Goal: Find specific page/section: Find specific page/section

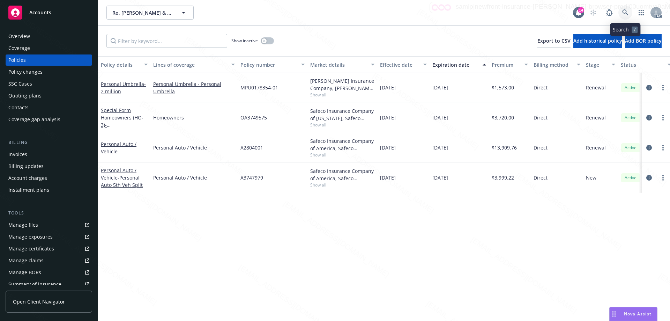
click at [626, 12] on icon at bounding box center [626, 12] width 6 height 6
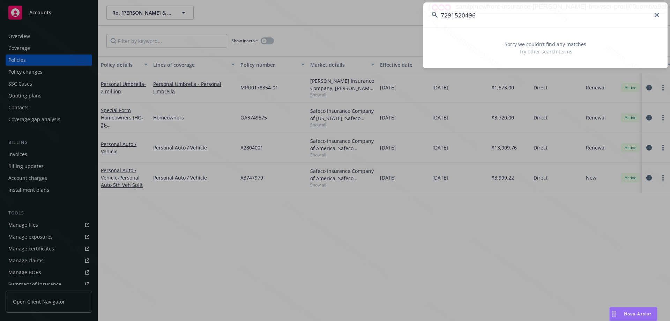
click at [441, 15] on input "7291520496" at bounding box center [546, 14] width 244 height 25
click at [484, 15] on input "7291520496" at bounding box center [546, 14] width 244 height 25
drag, startPoint x: 495, startPoint y: 15, endPoint x: 433, endPoint y: 15, distance: 62.5
click at [433, 15] on div "7291520496" at bounding box center [546, 14] width 244 height 25
paste input "Account [PERSON_NAME] & P [PERSON_NAME]"
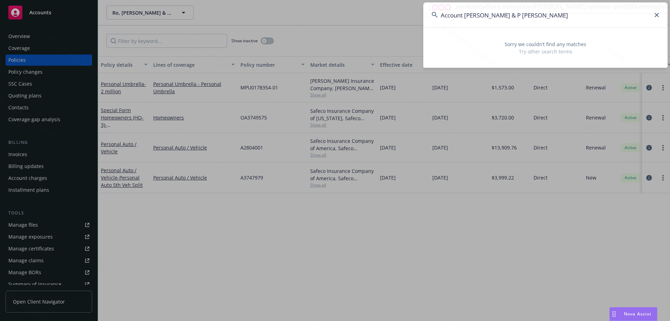
drag, startPoint x: 459, startPoint y: 15, endPoint x: 415, endPoint y: 15, distance: 44.0
click at [415, 15] on div "Account [PERSON_NAME] & P [PERSON_NAME] Sorry we couldn’t find any matches Try …" at bounding box center [335, 160] width 670 height 321
type input "[PERSON_NAME] & [PERSON_NAME]"
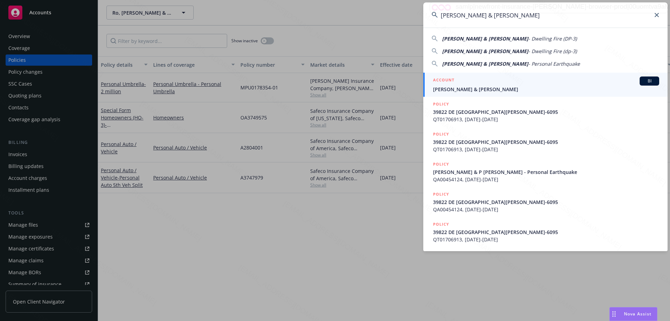
click at [536, 15] on input "[PERSON_NAME] & [PERSON_NAME]" at bounding box center [546, 14] width 244 height 25
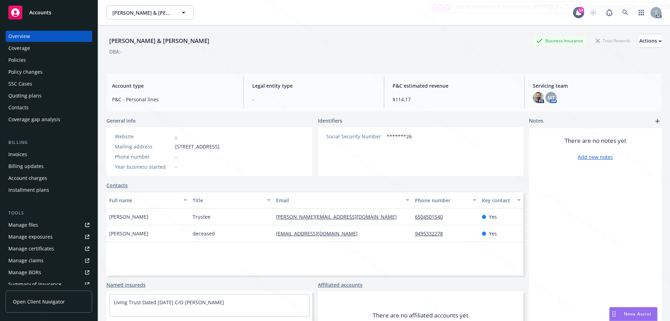
click at [14, 57] on div "Policies" at bounding box center [16, 59] width 17 height 11
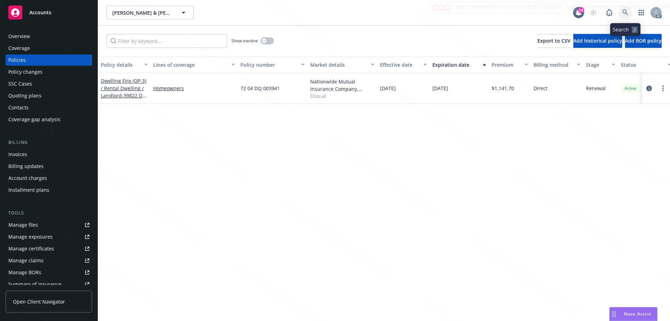
click at [625, 12] on icon at bounding box center [626, 12] width 6 height 6
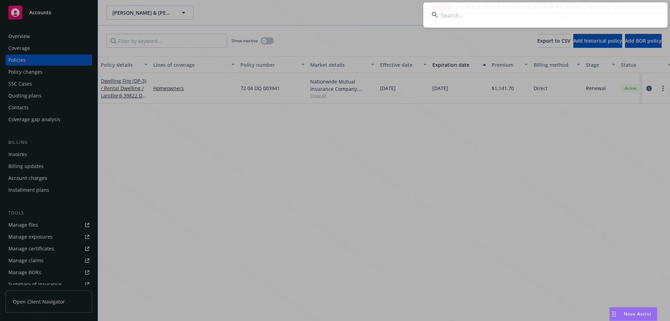
type input "6504501540"
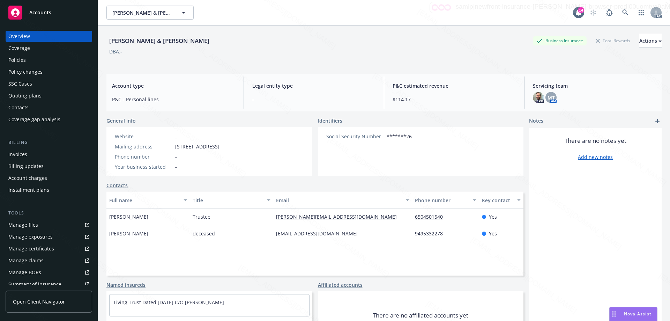
click at [36, 60] on div "Policies" at bounding box center [48, 59] width 81 height 11
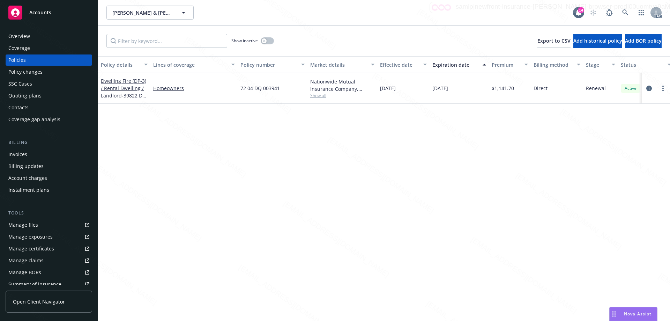
click at [25, 37] on div "Overview" at bounding box center [19, 36] width 22 height 11
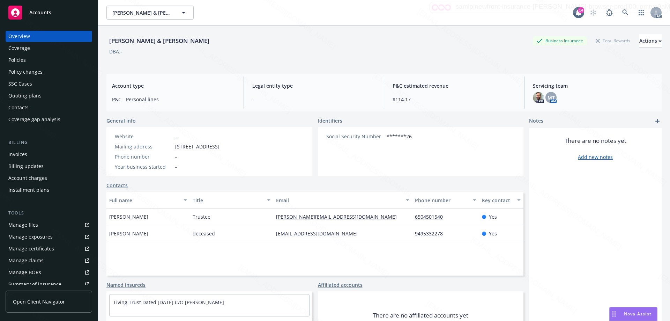
click at [27, 60] on div "Policies" at bounding box center [48, 59] width 81 height 11
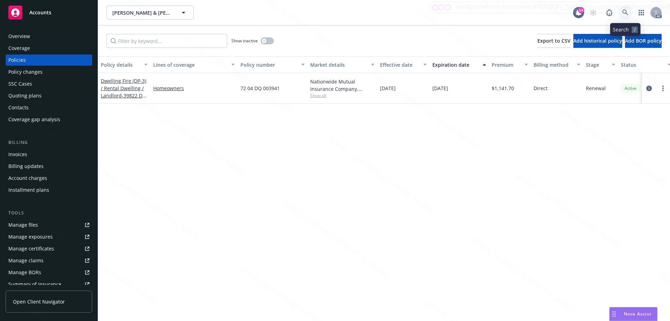
click at [627, 10] on icon at bounding box center [626, 12] width 6 height 6
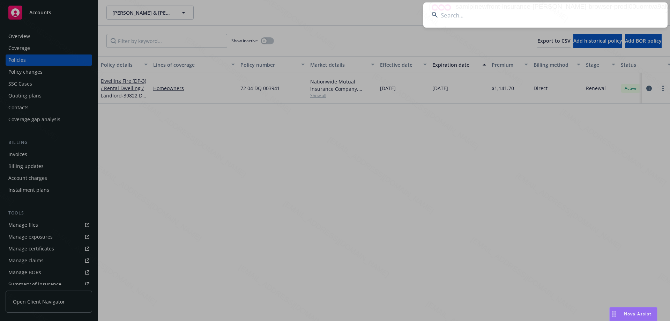
type input "[PERSON_NAME]"
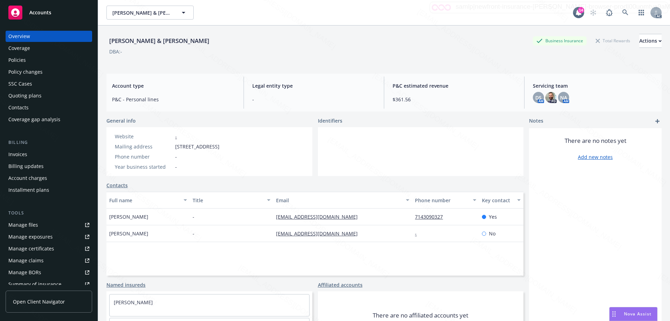
click at [17, 60] on div "Policies" at bounding box center [16, 59] width 17 height 11
